Goal: Information Seeking & Learning: Find specific fact

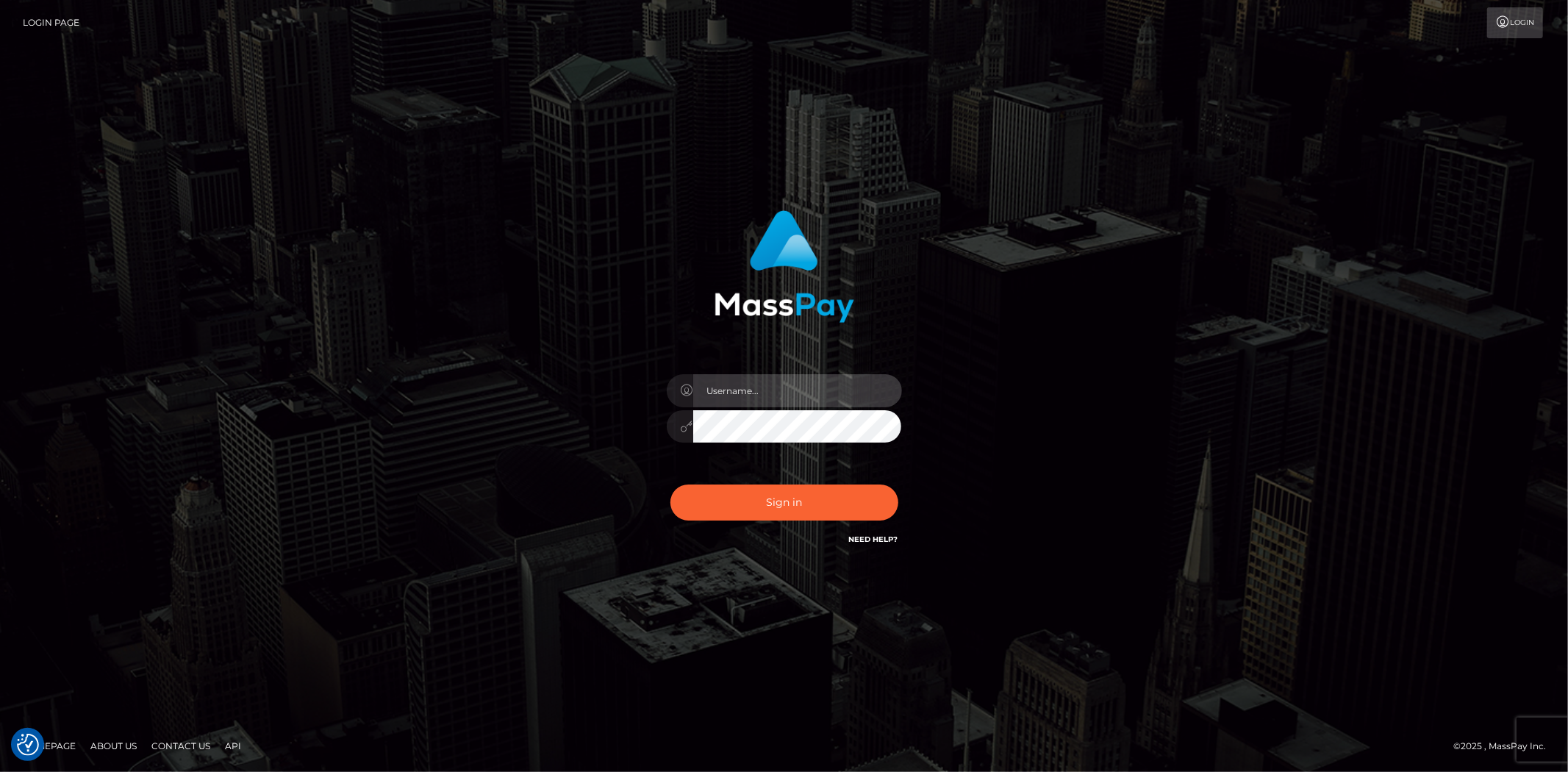
type input "Bern.Spree"
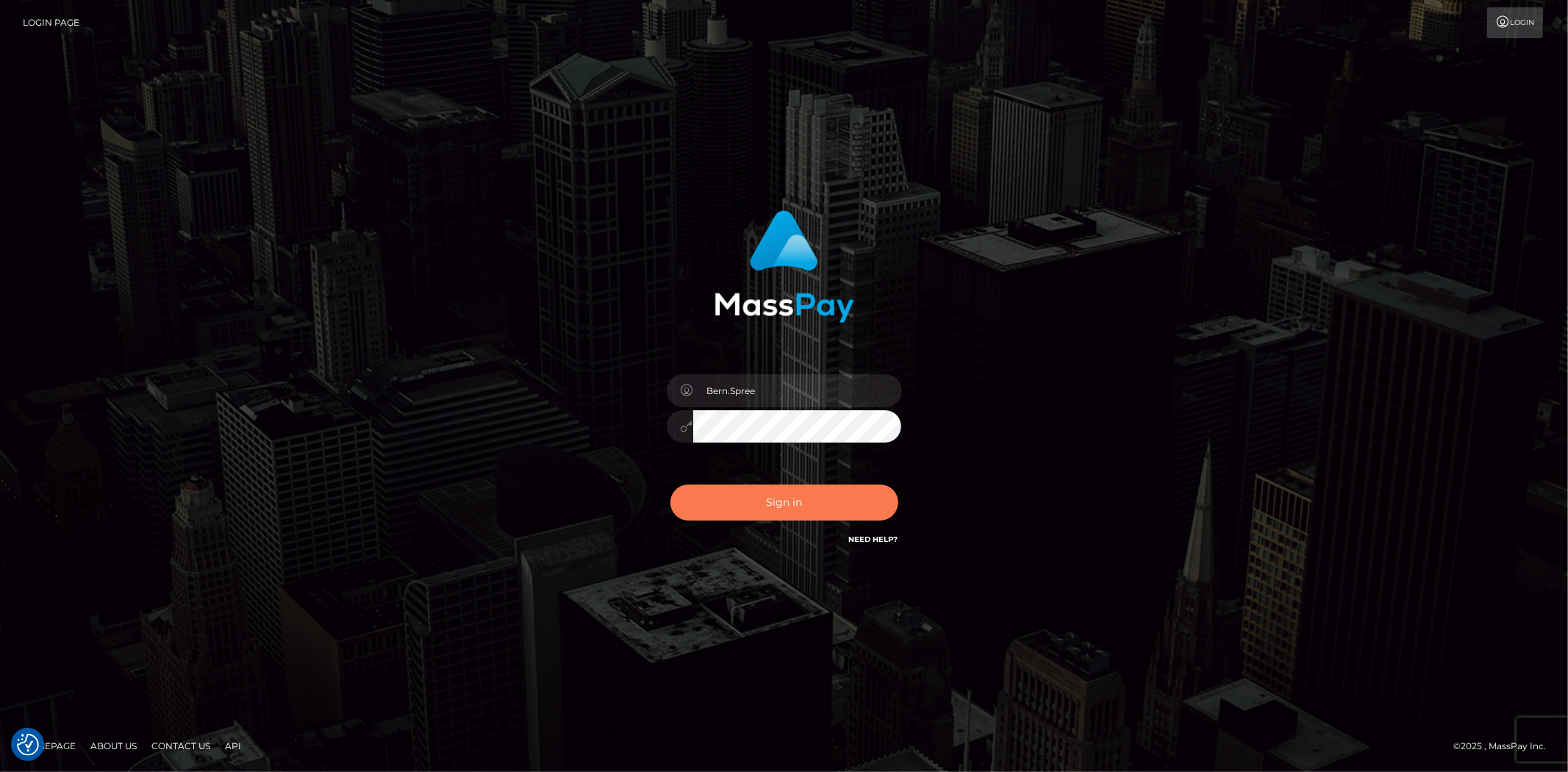
click at [703, 491] on button "Sign in" at bounding box center [784, 503] width 228 height 36
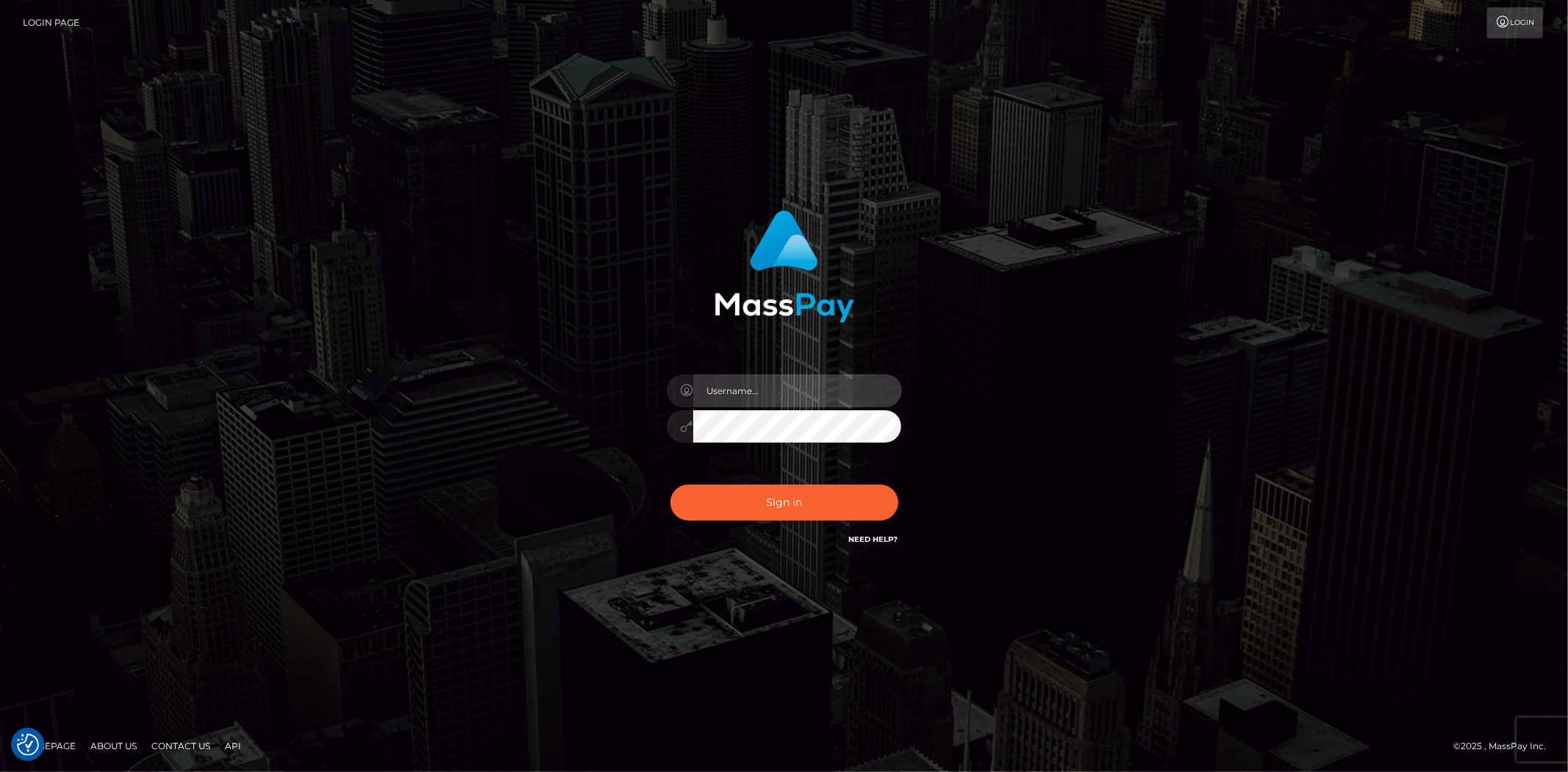
click at [766, 399] on input "text" at bounding box center [798, 391] width 209 height 33
type input "Bern.Spree"
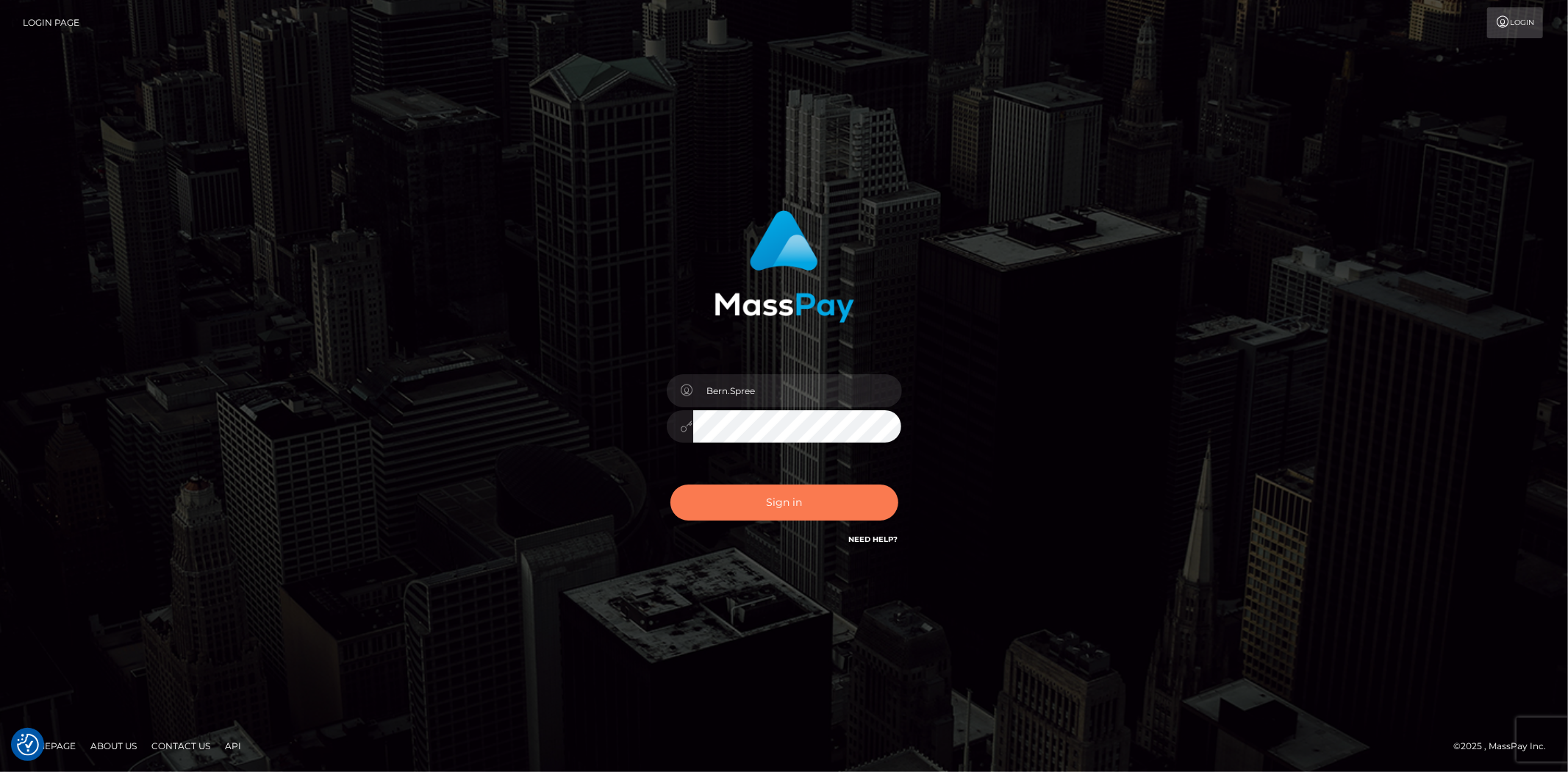
click at [724, 491] on button "Sign in" at bounding box center [784, 503] width 228 height 36
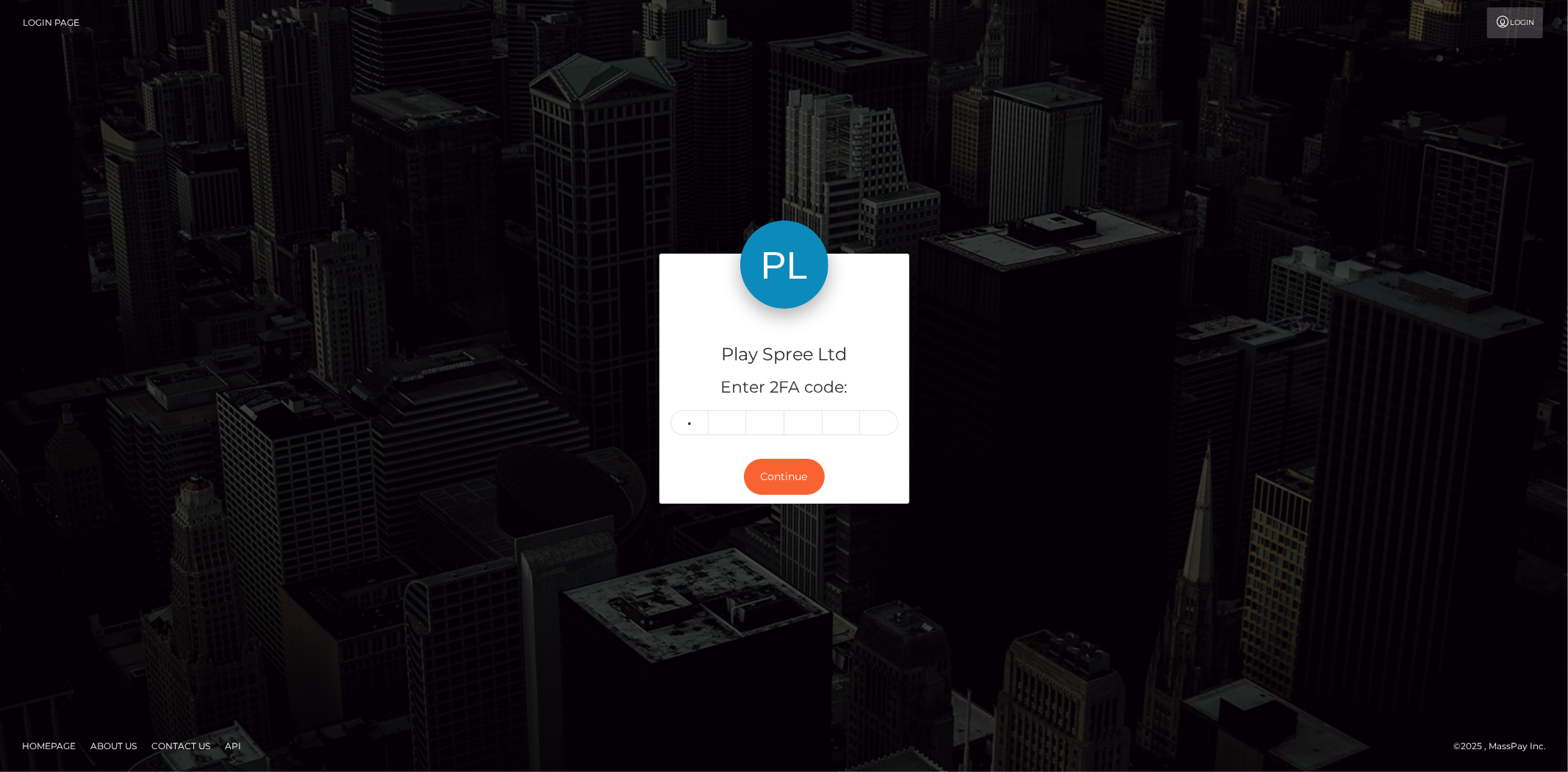
type input "3"
type input "4"
type input "1"
type input "9"
type input "4"
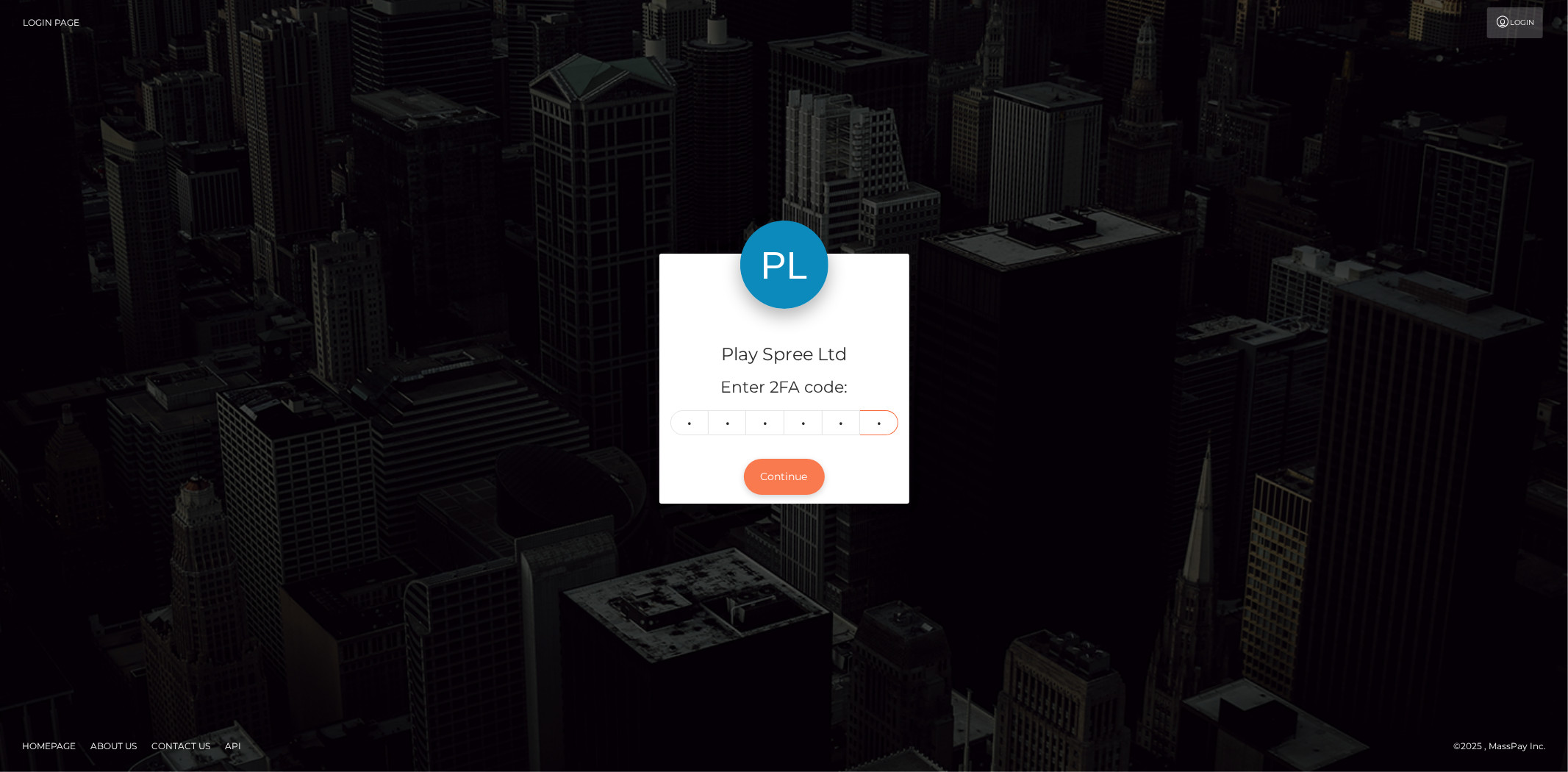
type input "0"
click at [783, 468] on button "Continue" at bounding box center [784, 477] width 81 height 36
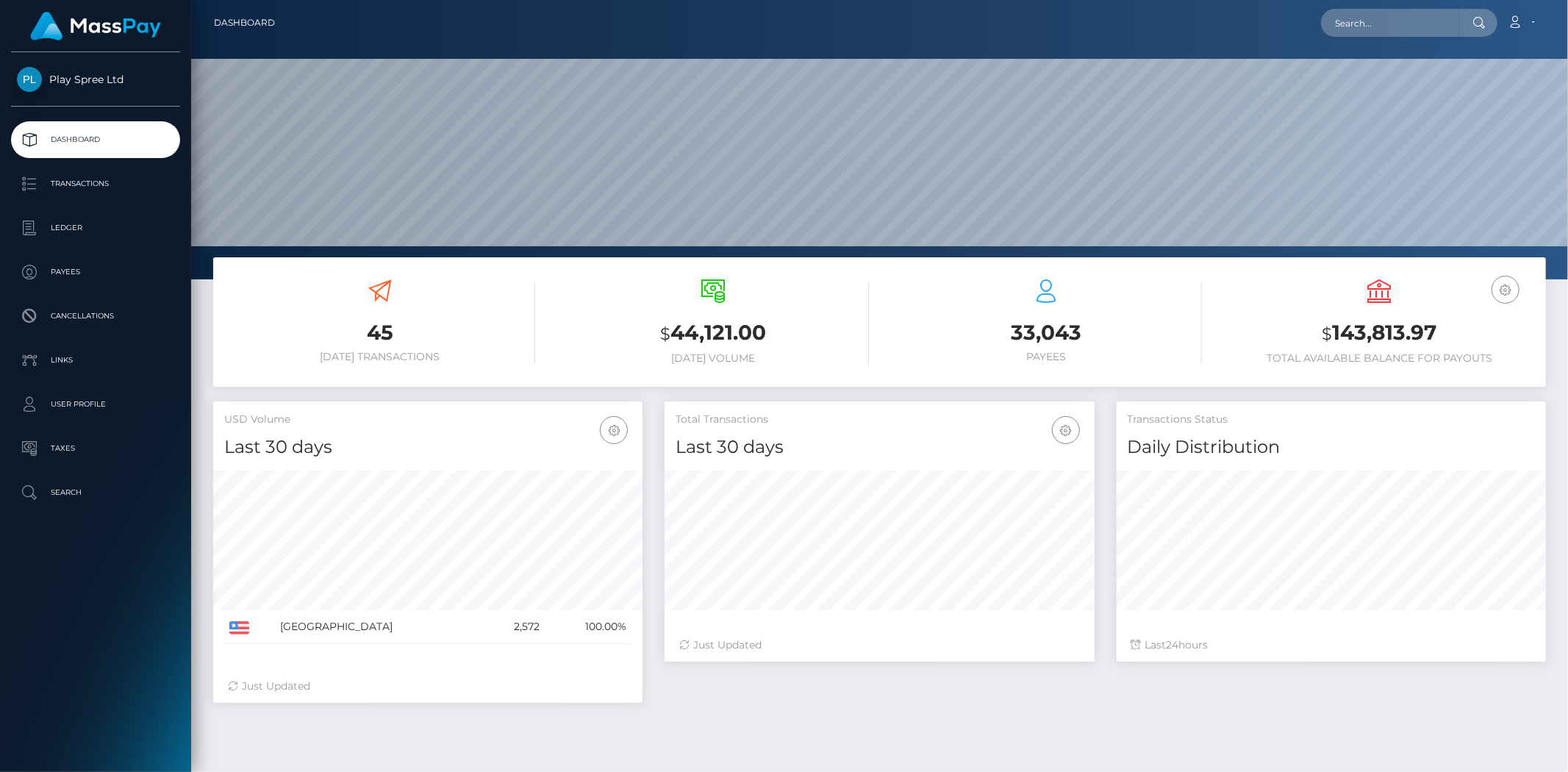
scroll to position [261, 429]
type input "344499"
click at [1379, 76] on link "PATRICIA ANN BROOKS" at bounding box center [1379, 75] width 118 height 27
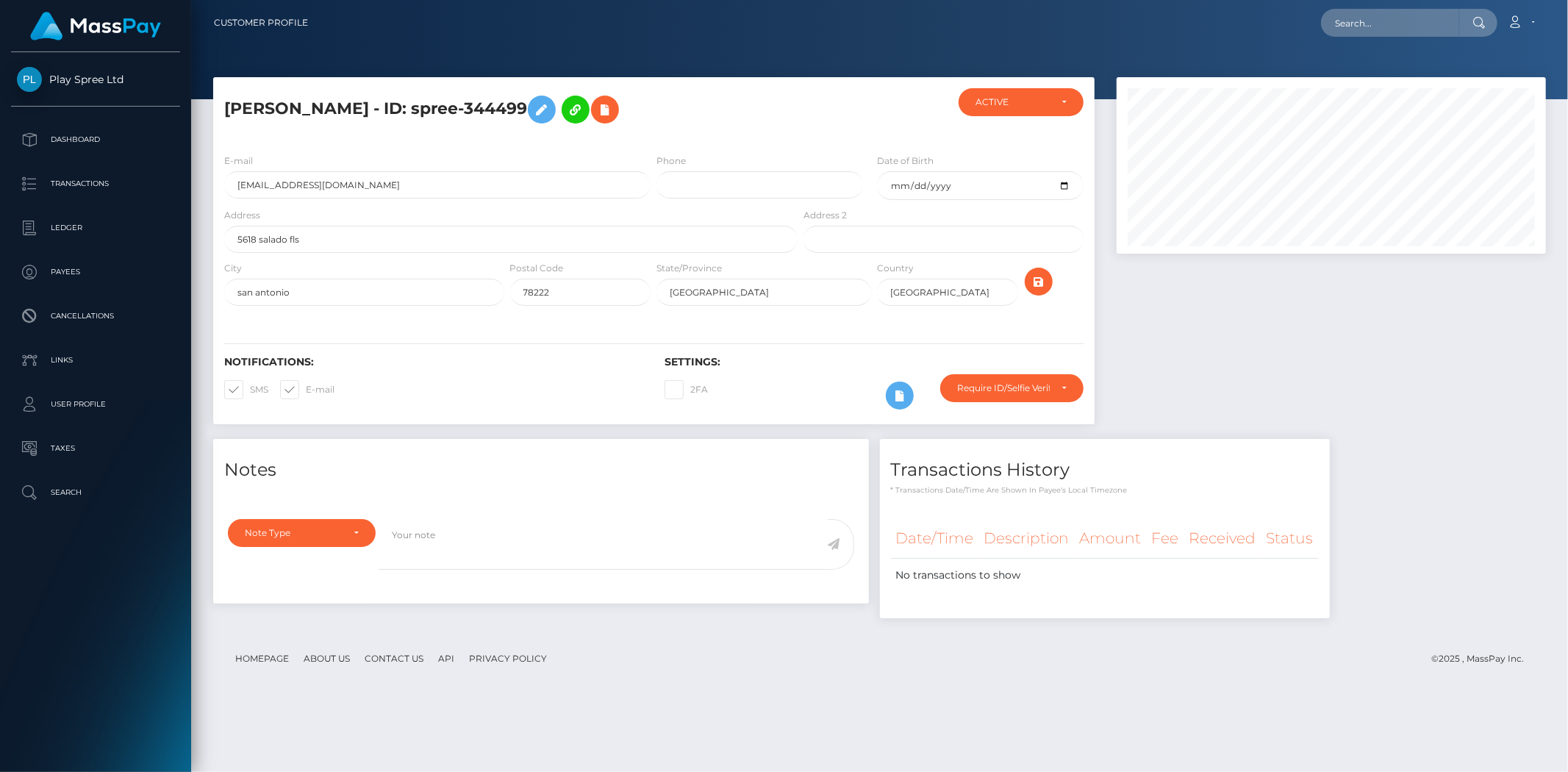
scroll to position [176, 429]
click at [1387, 9] on input "text" at bounding box center [1390, 23] width 138 height 28
paste input "336635"
click at [1326, 19] on input "336635" at bounding box center [1390, 23] width 138 height 28
drag, startPoint x: 1377, startPoint y: 19, endPoint x: 1009, endPoint y: 16, distance: 368.0
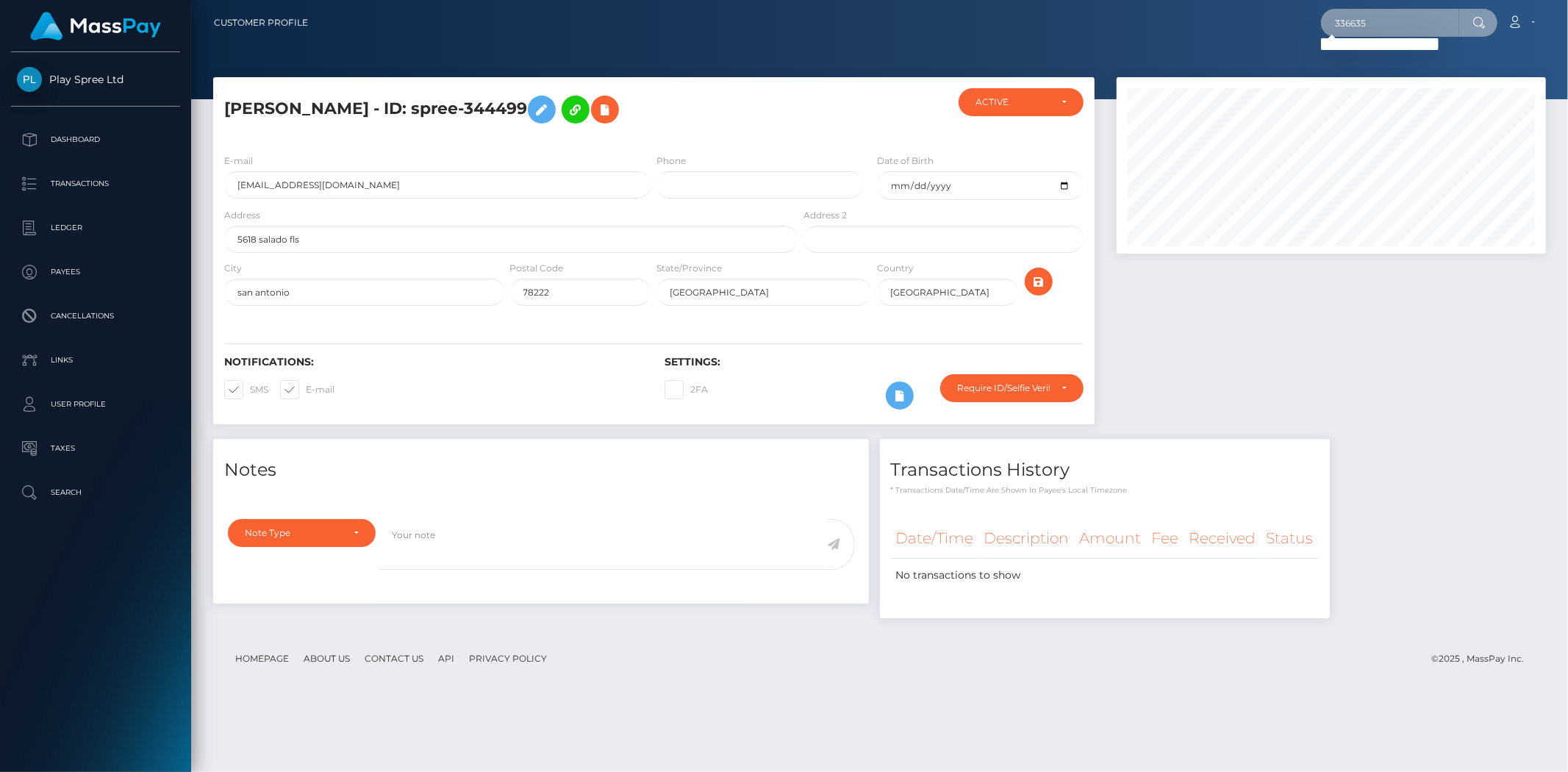
click at [1009, 16] on div "336635 Loading... Loading... Account Edit Profile Logout" at bounding box center [932, 23] width 1225 height 31
paste input "code: not_supported_user_attribute_type, exceptionClass: api.v1.ApplicationExce…"
type input "code: not_supported_user_attribute_type, exceptionClass: api.v1.ApplicationExce…"
drag, startPoint x: 1445, startPoint y: 21, endPoint x: 969, endPoint y: 32, distance: 476.1
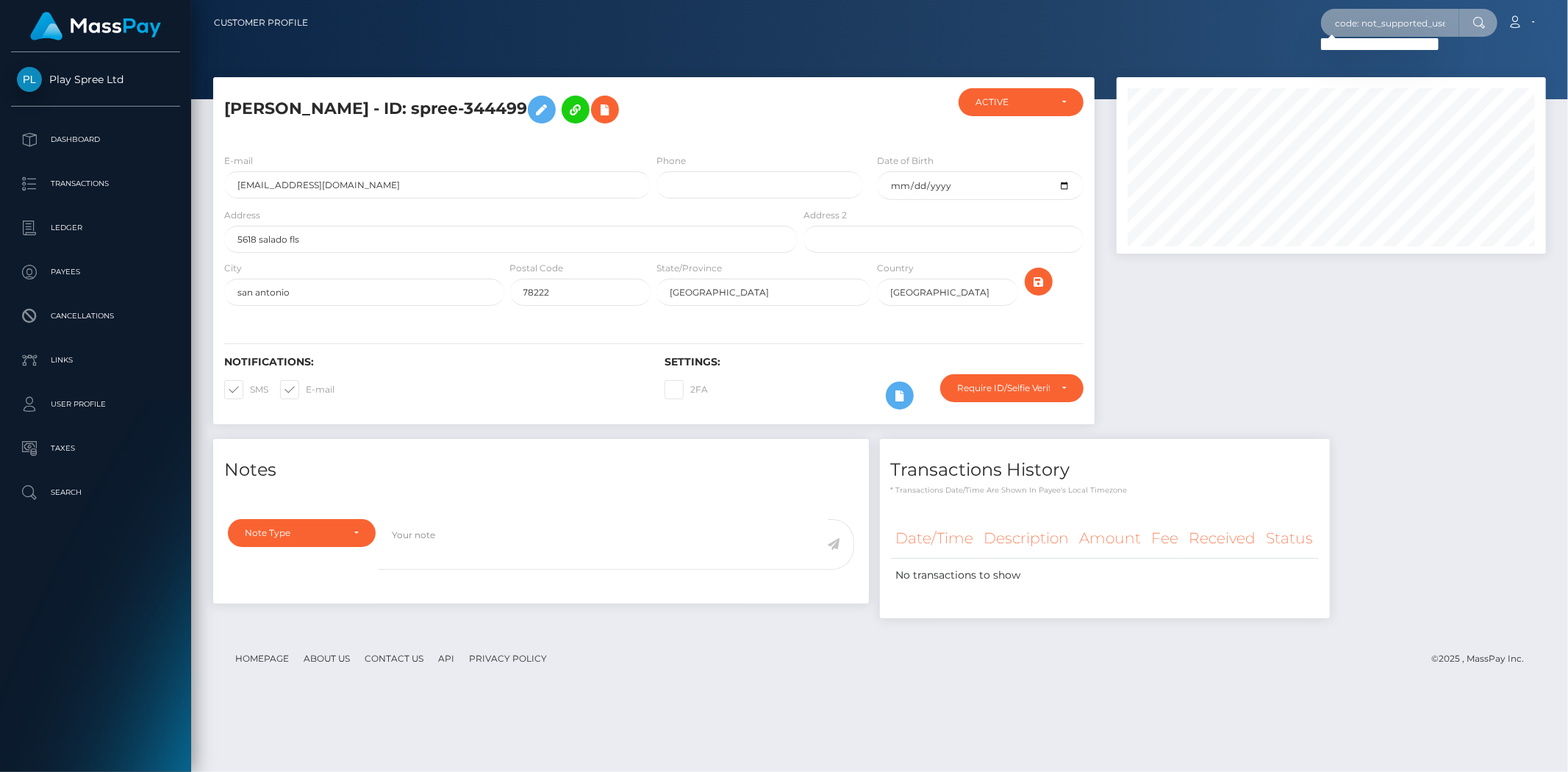
click at [969, 32] on div "code: not_supported_user_attribute_type, exceptionClass: api.v1.ApplicationExce…" at bounding box center [932, 23] width 1225 height 31
click at [1358, 19] on input "text" at bounding box center [1390, 23] width 138 height 28
paste input "336635"
type input "336635"
click at [1375, 317] on div at bounding box center [1331, 258] width 451 height 362
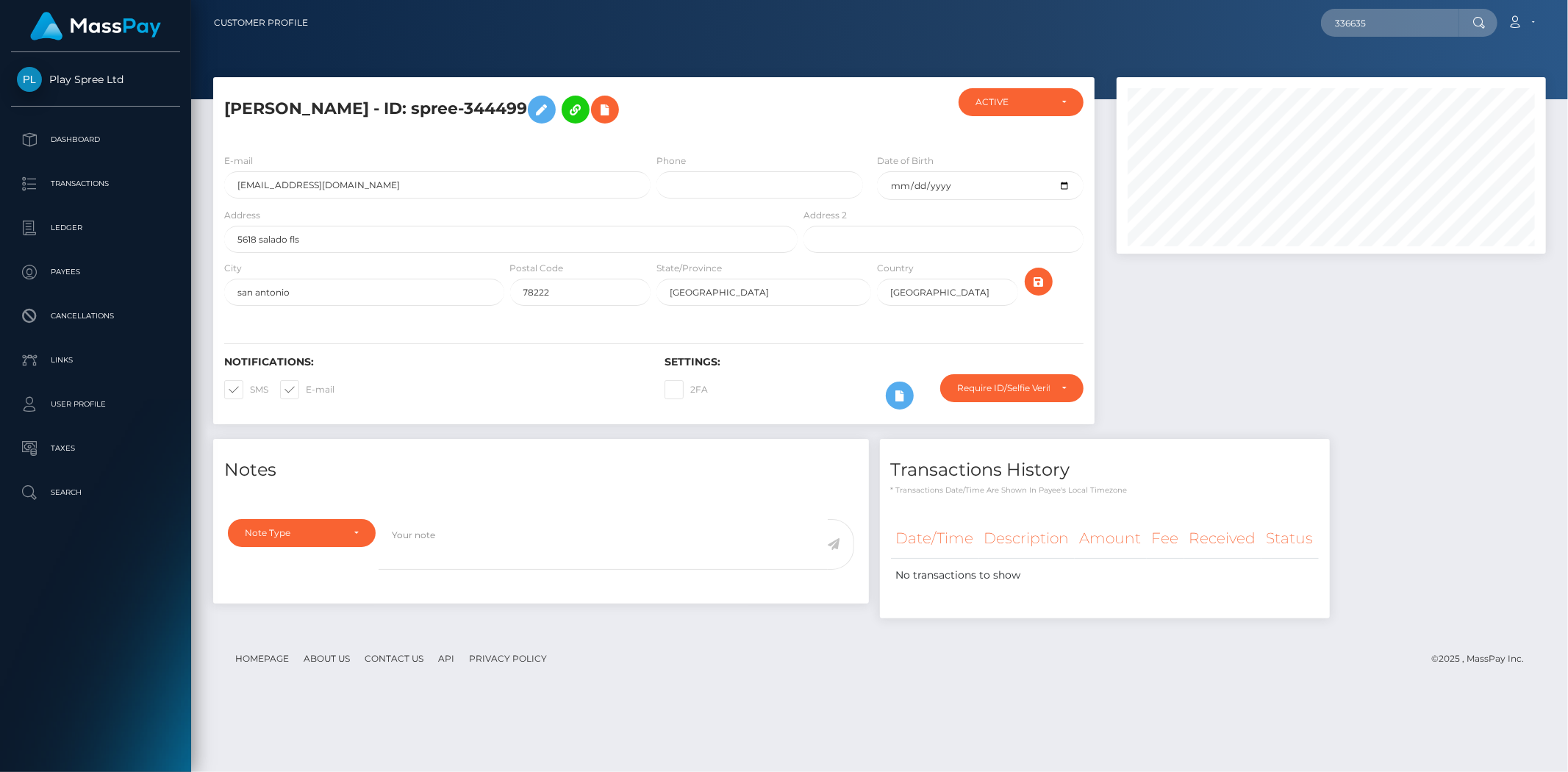
drag, startPoint x: 582, startPoint y: 104, endPoint x: 524, endPoint y: 105, distance: 58.0
click at [524, 105] on h5 "[PERSON_NAME] - ID: spree-344499" at bounding box center [507, 110] width 565 height 43
copy h5 "344499"
click at [527, 107] on h5 "[PERSON_NAME] - ID: spree-344499" at bounding box center [507, 110] width 565 height 43
drag, startPoint x: 522, startPoint y: 106, endPoint x: 592, endPoint y: 106, distance: 70.0
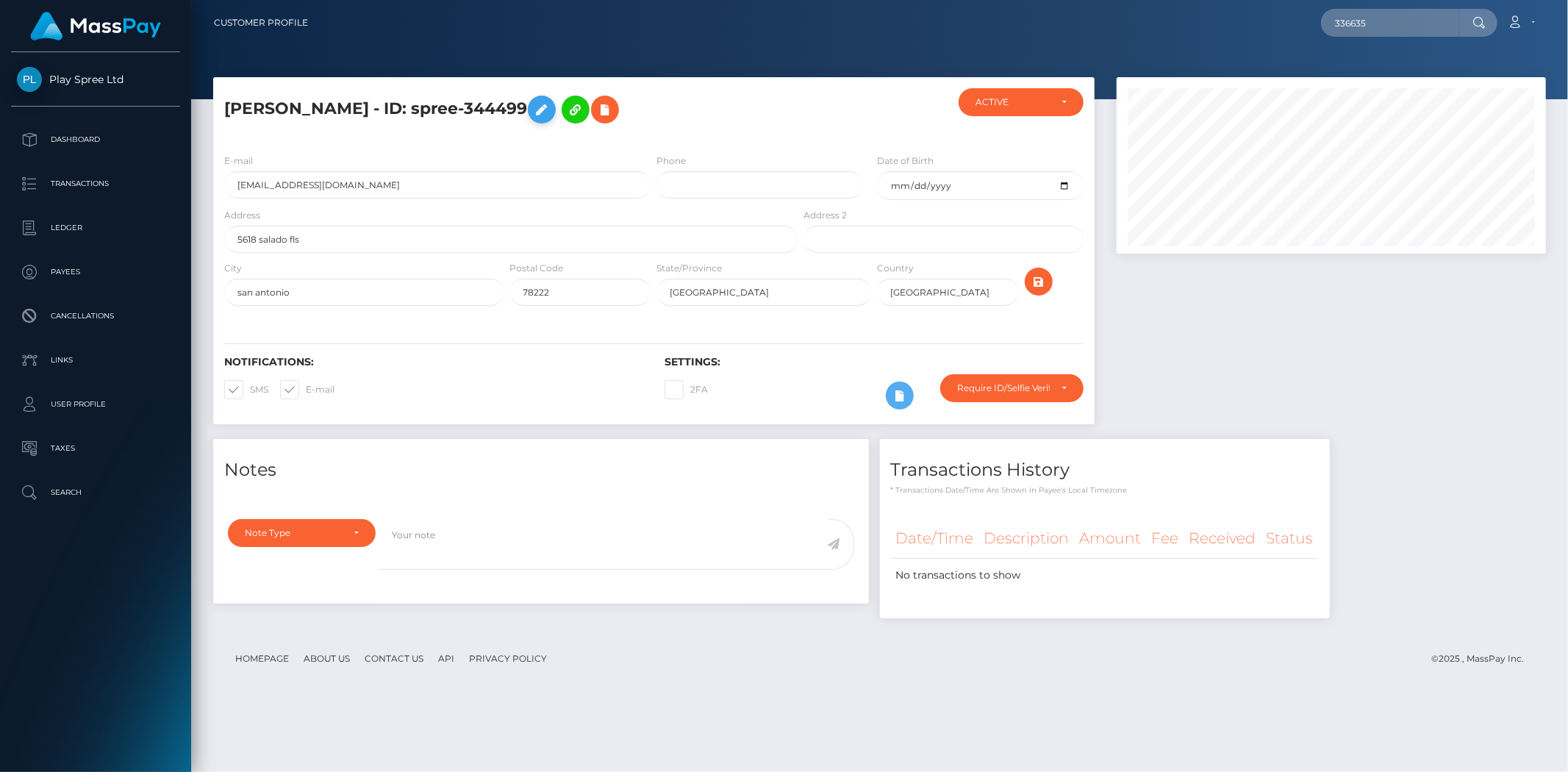
click at [592, 106] on h5 "[PERSON_NAME] - ID: spree-344499" at bounding box center [507, 110] width 565 height 43
copy h5 "344499"
click at [1327, 368] on div at bounding box center [1331, 258] width 451 height 362
